Goal: Find specific page/section: Find specific page/section

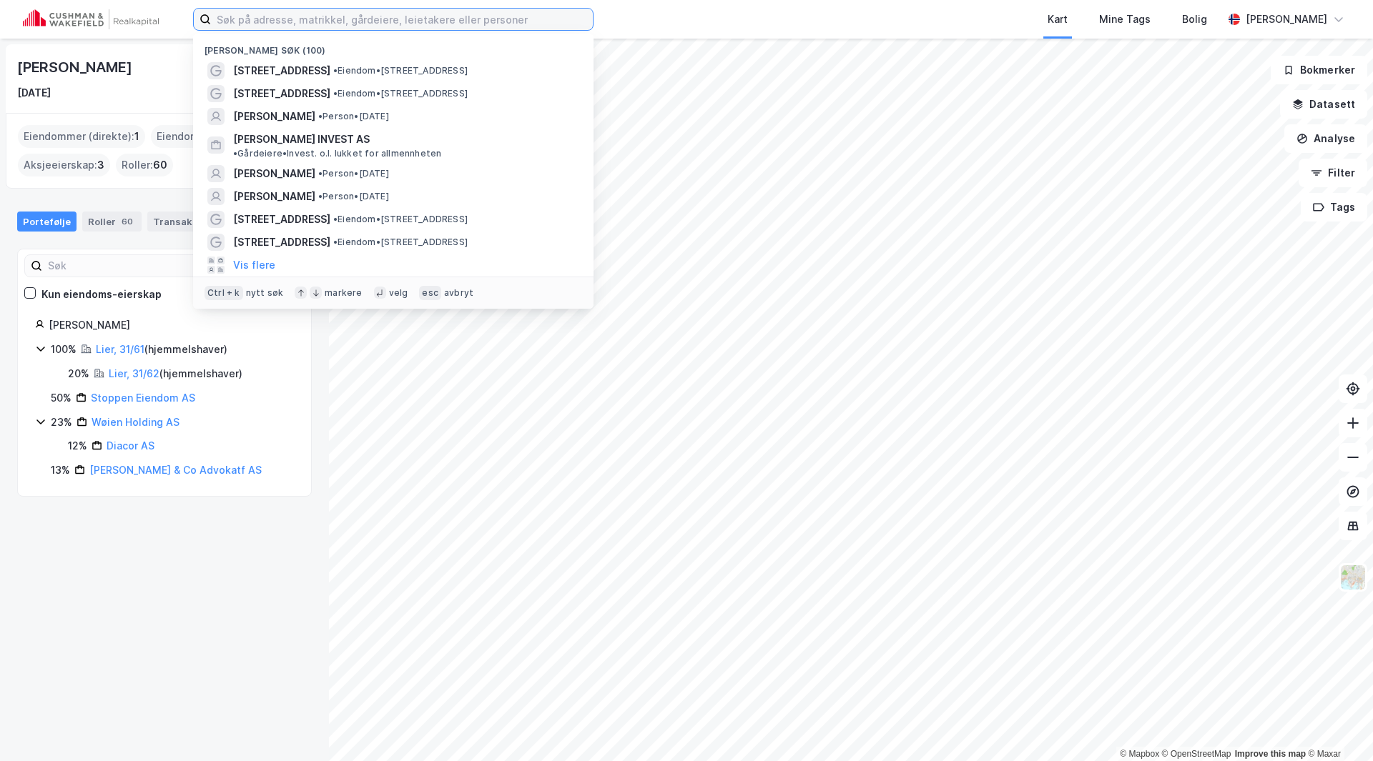
click at [403, 11] on input at bounding box center [402, 19] width 382 height 21
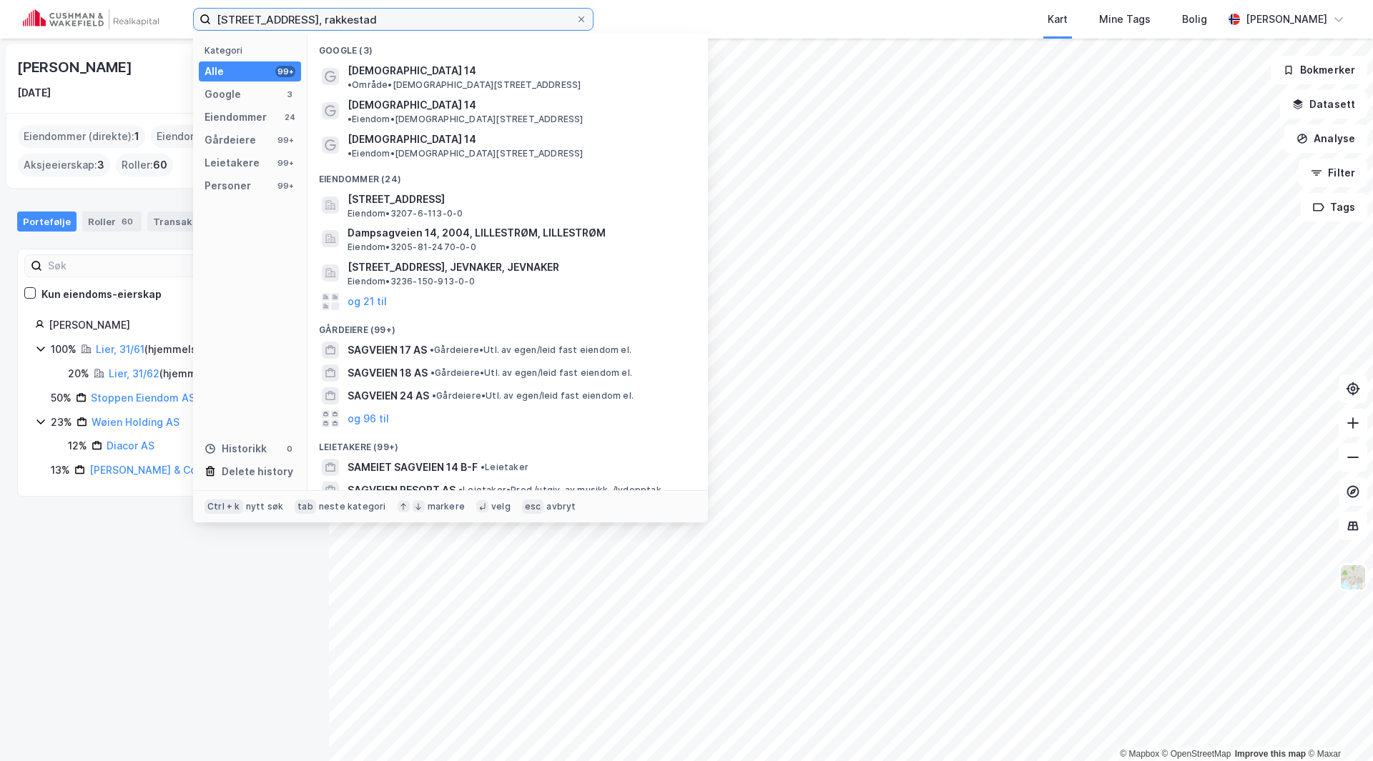
type input "[STREET_ADDRESS], rakkestad"
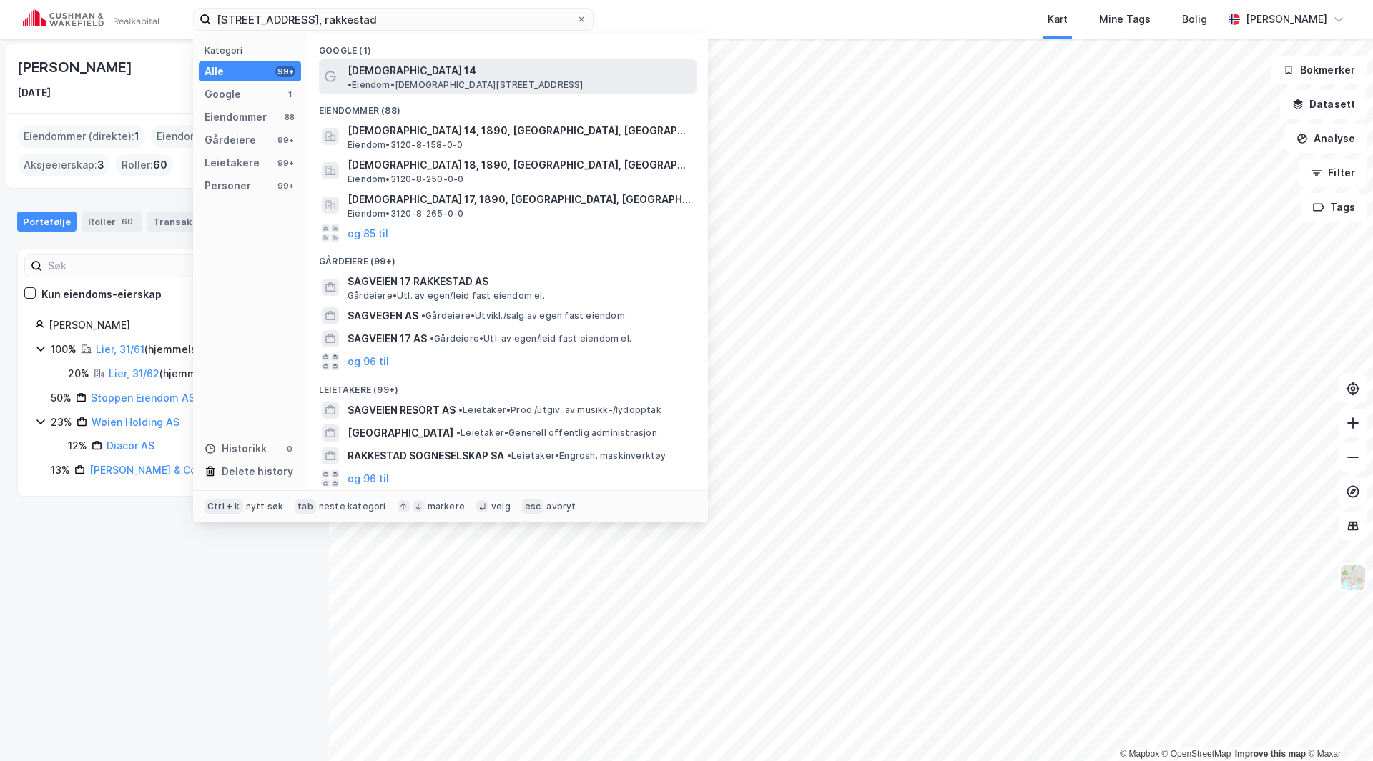
click at [365, 77] on span "[DEMOGRAPHIC_DATA] 14" at bounding box center [412, 70] width 129 height 17
